Goal: Task Accomplishment & Management: Manage account settings

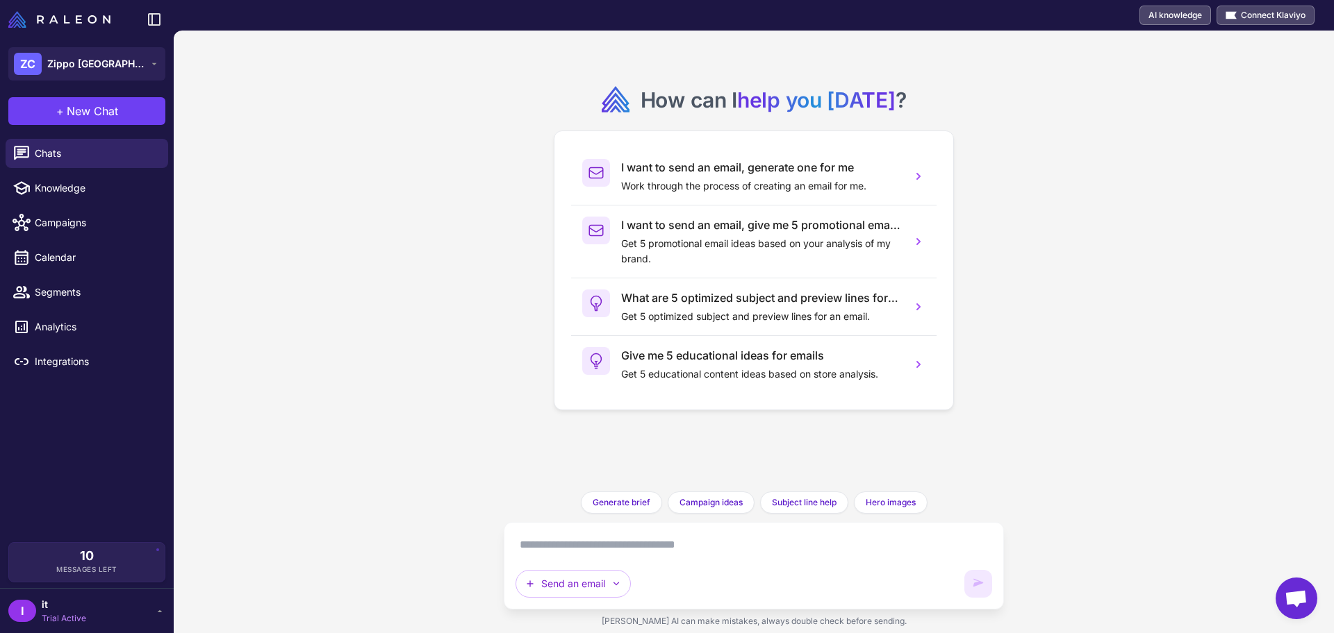
click at [82, 617] on span "Trial Active" at bounding box center [64, 619] width 44 height 13
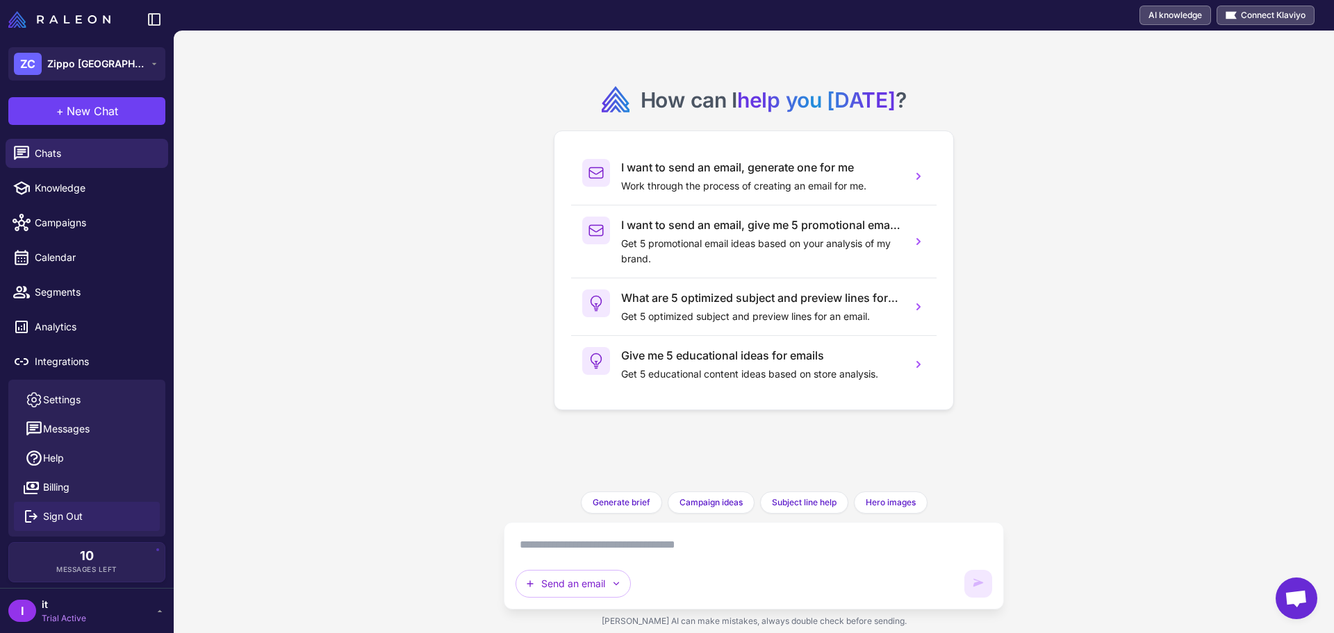
click at [74, 522] on span "Sign Out" at bounding box center [63, 516] width 40 height 15
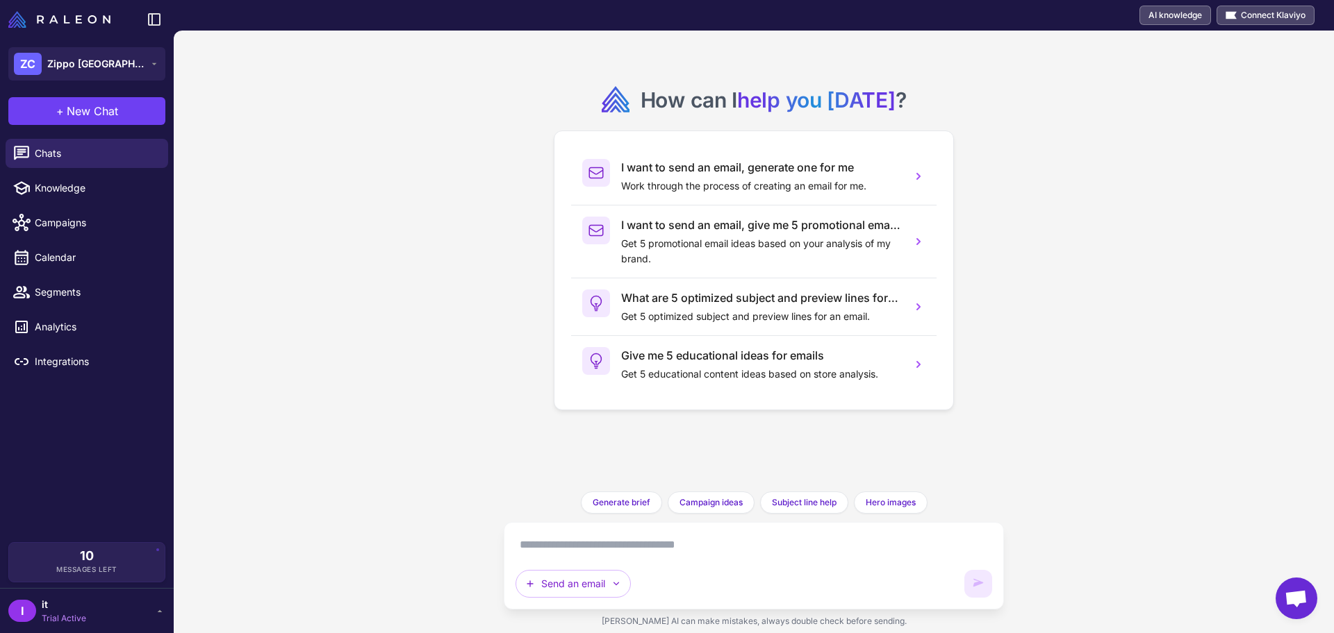
click at [63, 607] on span "it" at bounding box center [64, 604] width 44 height 15
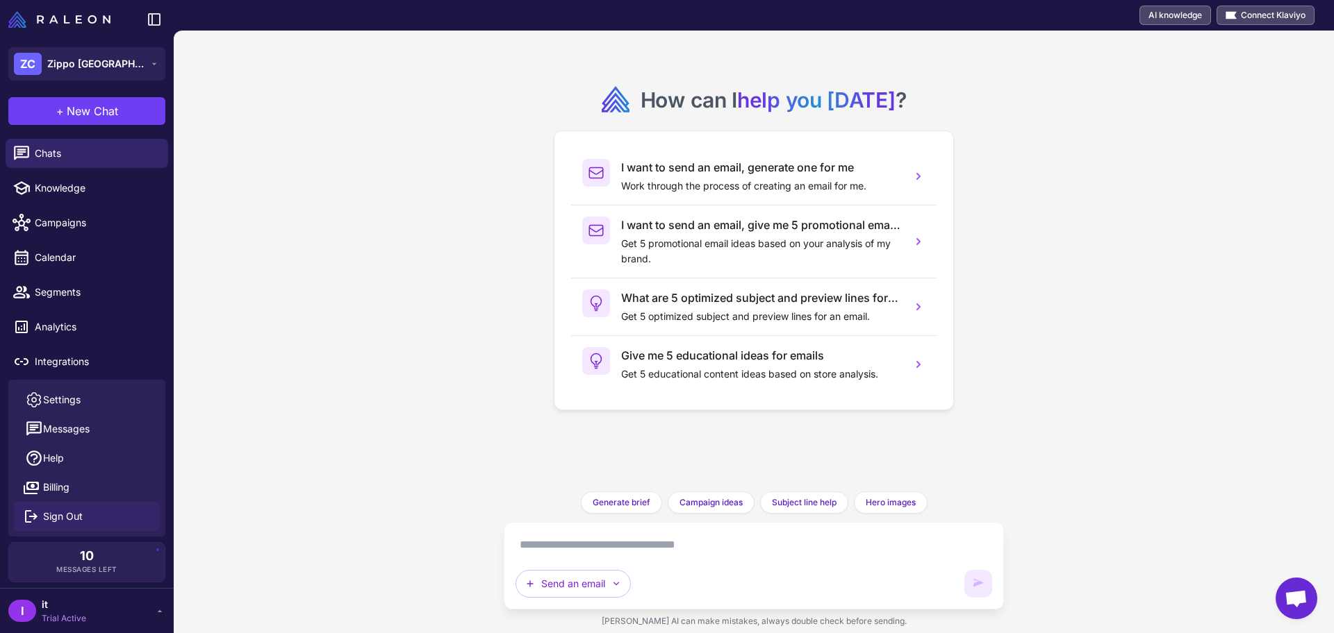
click at [71, 522] on span "Sign Out" at bounding box center [63, 516] width 40 height 15
